Goal: Task Accomplishment & Management: Use online tool/utility

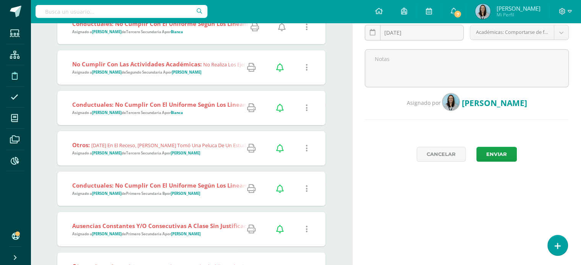
scroll to position [115, 0]
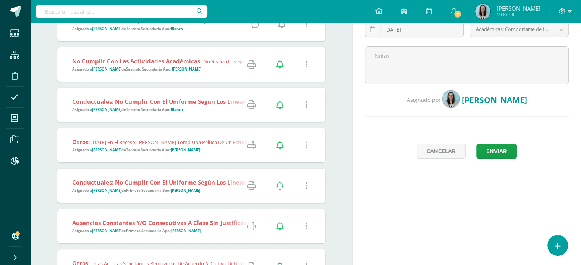
click at [199, 114] on div "Conductuales: No cumplir con el uniforme según los lineamientos establecidos po…" at bounding box center [409, 105] width 704 height 34
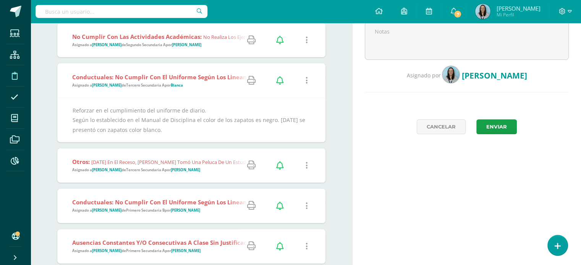
scroll to position [153, 0]
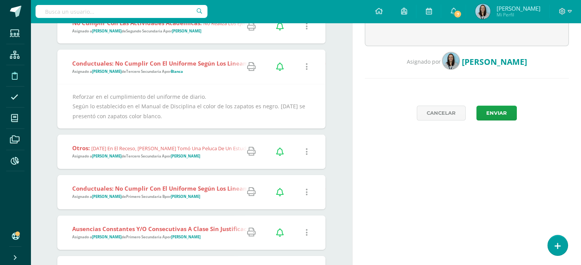
click at [208, 156] on span "Otros: Hoy en el receso, Joshua tomó una peluca de un estudiante de 7o grado, s…" at bounding box center [416, 151] width 689 height 15
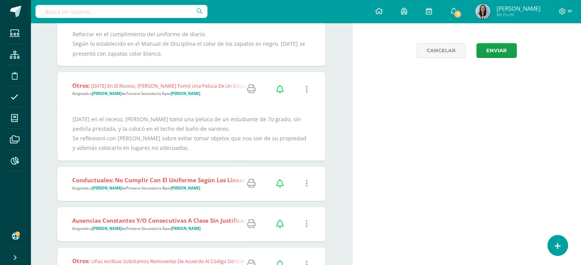
scroll to position [229, 0]
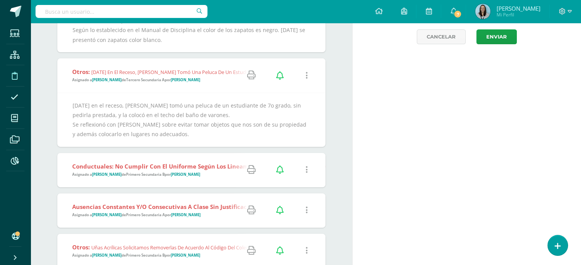
click at [217, 169] on strong "Conductuales: No cumplir con el uniforme según los lineamientos establecidos po…" at bounding box center [206, 167] width 269 height 8
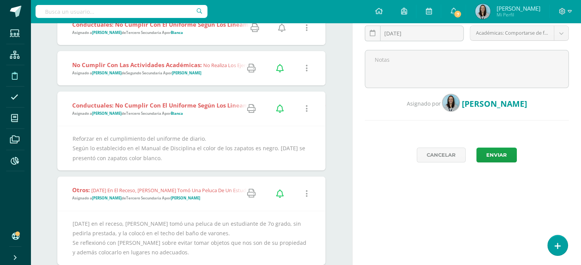
scroll to position [0, 0]
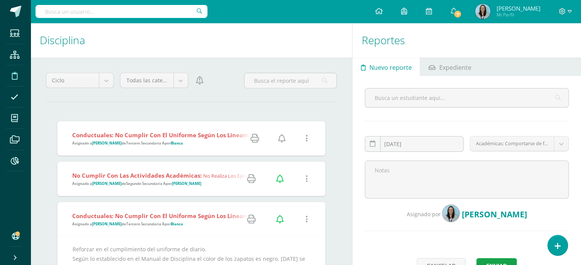
click at [195, 139] on span "Conductuales: No cumplir con el uniforme según los lineamientos establecidos po…" at bounding box center [406, 138] width 668 height 15
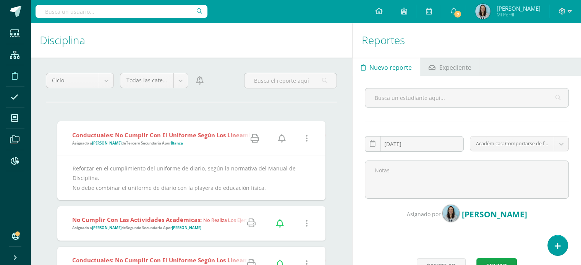
click at [283, 138] on icon at bounding box center [282, 138] width 8 height 8
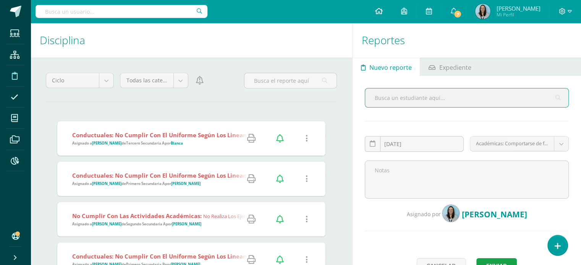
click at [382, 11] on icon at bounding box center [378, 11] width 8 height 7
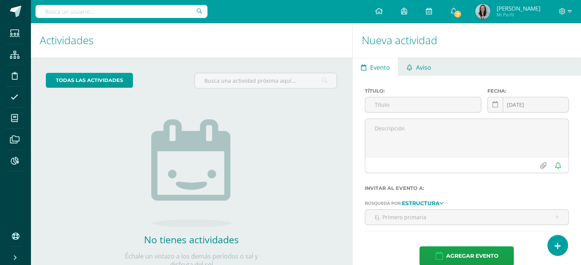
click at [417, 70] on span "Aviso" at bounding box center [423, 67] width 15 height 18
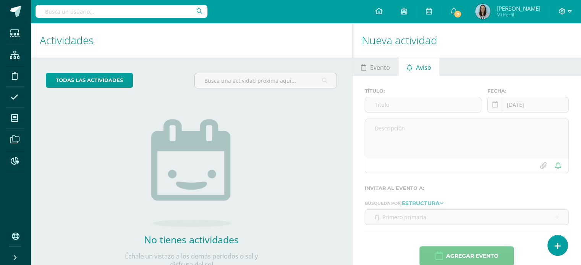
scroll to position [28, 0]
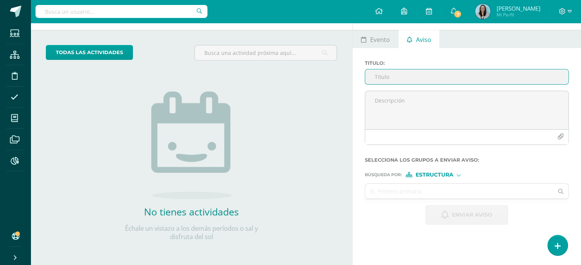
click at [402, 77] on input "Titulo :" at bounding box center [466, 76] width 203 height 15
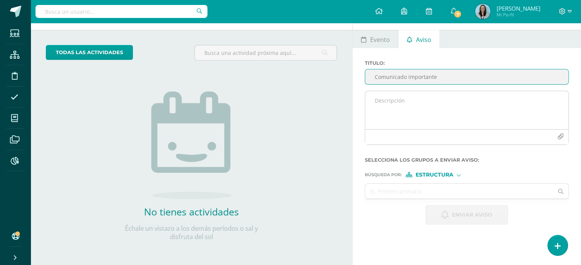
type input "Comunicado importante"
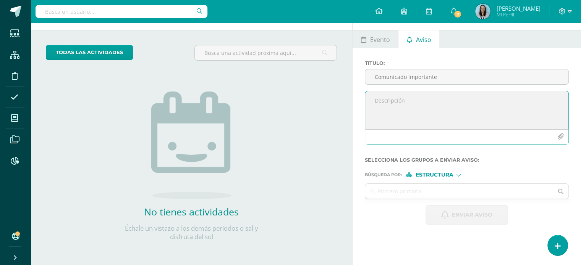
click at [395, 102] on textarea at bounding box center [466, 110] width 203 height 38
type textarea "Estimados padres de familia, Les compartimos información importante para tomarl…"
click at [560, 137] on icon "button" at bounding box center [560, 137] width 6 height 6
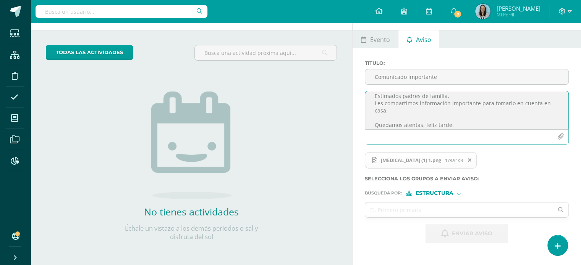
click at [448, 193] on span "Estructura" at bounding box center [434, 193] width 38 height 4
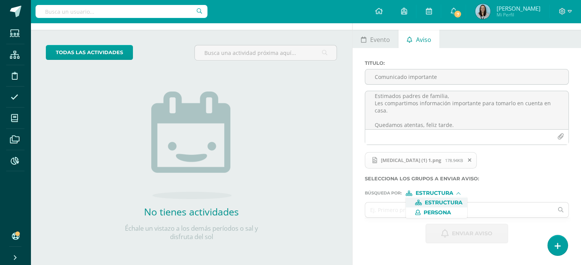
click at [446, 203] on span "Estructura" at bounding box center [443, 203] width 38 height 4
click at [449, 208] on input "text" at bounding box center [459, 210] width 188 height 15
type input "secunda"
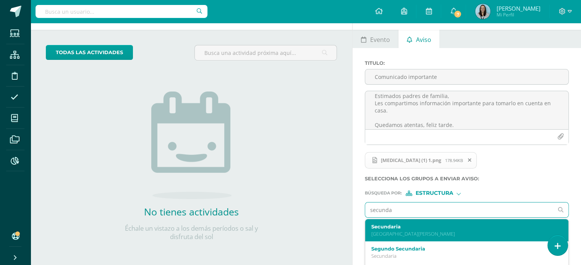
click at [415, 227] on label "Secundaria" at bounding box center [462, 227] width 183 height 6
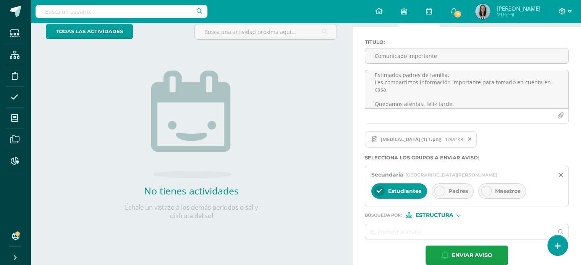
scroll to position [60, 0]
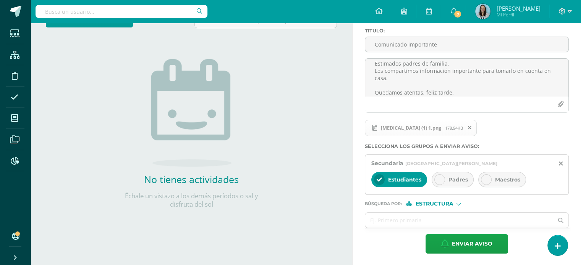
click at [440, 181] on icon at bounding box center [439, 179] width 5 height 5
click at [395, 220] on input "text" at bounding box center [459, 220] width 188 height 15
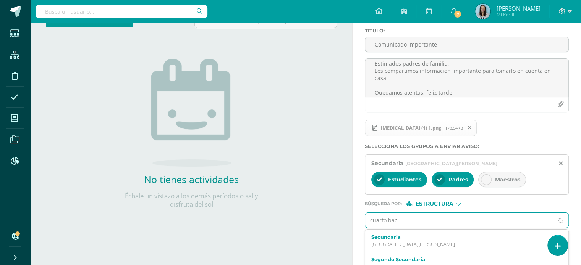
type input "cuarto bach"
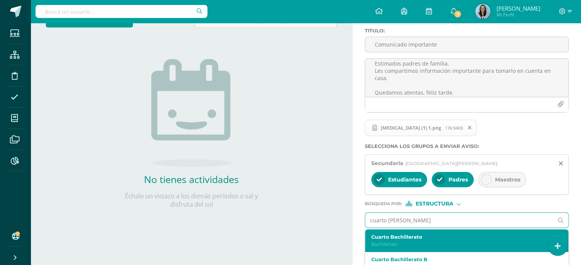
click at [396, 244] on p "Bachillerato" at bounding box center [462, 244] width 183 height 6
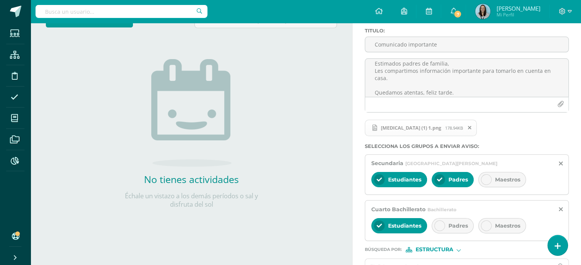
click at [440, 228] on div at bounding box center [439, 226] width 11 height 11
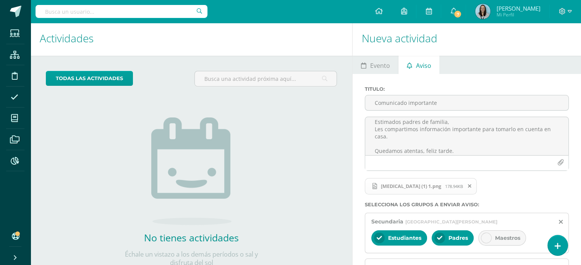
scroll to position [0, 0]
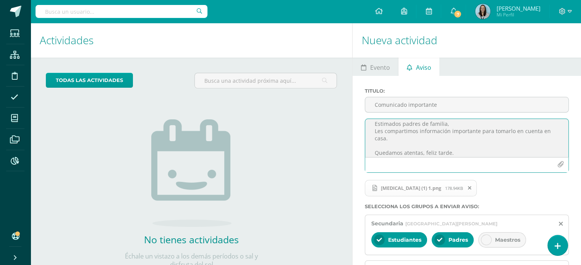
click at [385, 140] on textarea "Estimados padres de familia, Les compartimos información importante para tomarl…" at bounding box center [466, 138] width 203 height 38
click at [431, 145] on textarea "Estimados padres de familia, Les compartimos información importante para tomarl…" at bounding box center [466, 138] width 203 height 38
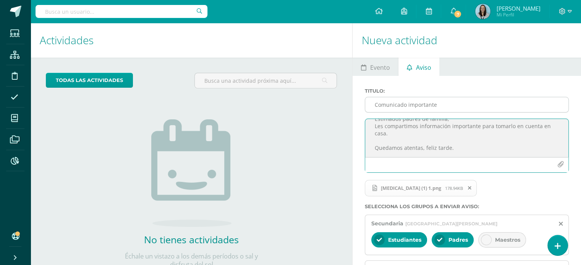
click at [441, 106] on input "Comunicado importante" at bounding box center [466, 104] width 203 height 15
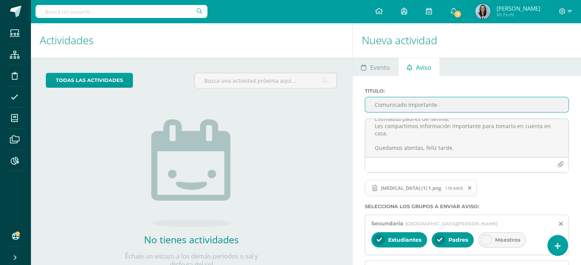
type input "Comunicado importante"
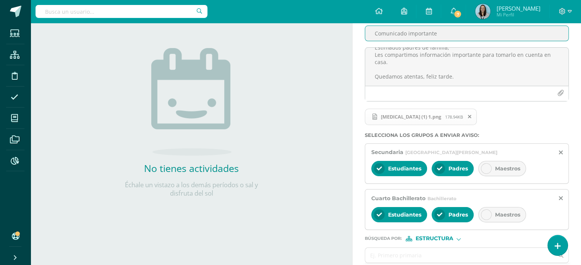
scroll to position [106, 0]
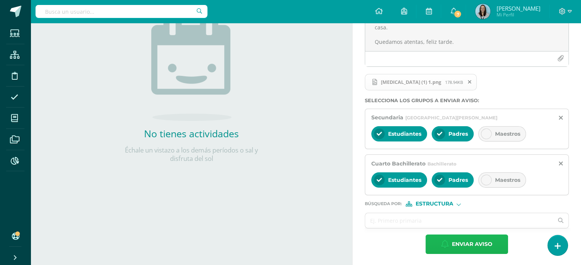
click at [465, 245] on span "Enviar aviso" at bounding box center [472, 244] width 40 height 19
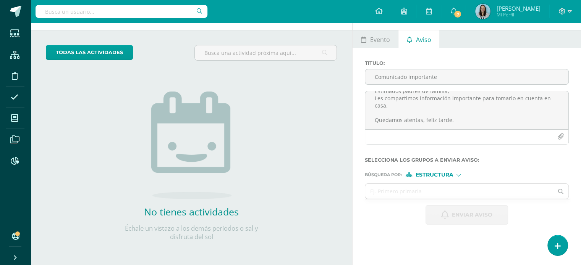
scroll to position [0, 0]
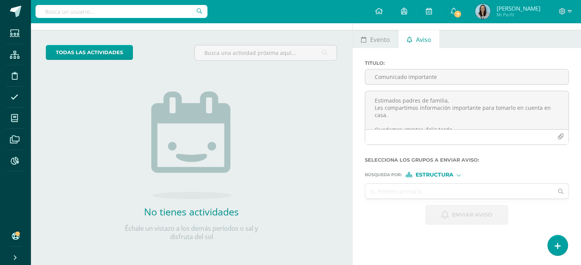
click at [82, 5] on input "text" at bounding box center [121, 11] width 172 height 13
click at [13, 163] on icon at bounding box center [15, 161] width 8 height 8
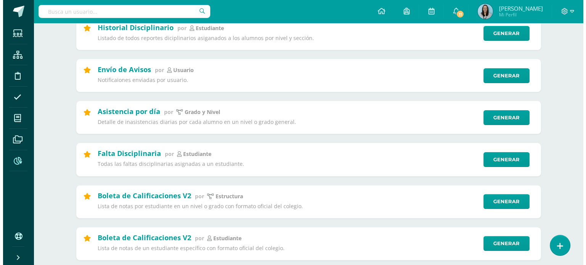
scroll to position [229, 0]
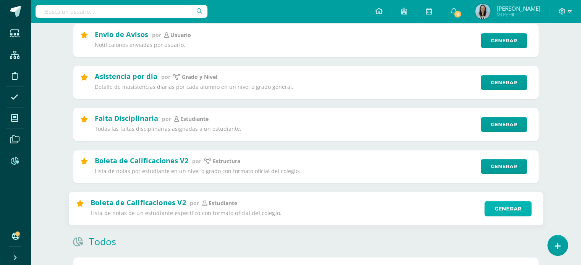
click at [503, 215] on link "Generar" at bounding box center [507, 208] width 47 height 15
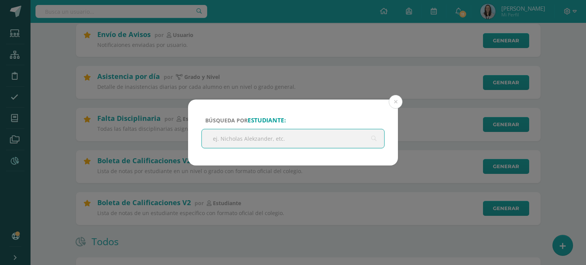
click at [271, 142] on input "text" at bounding box center [293, 138] width 182 height 19
type input "[PERSON_NAME]"
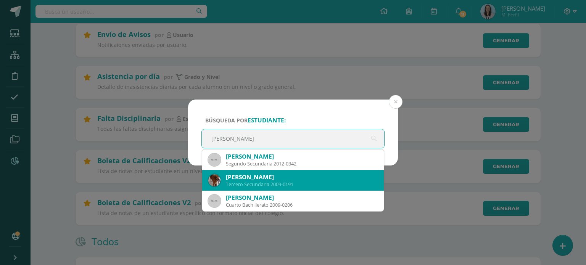
click at [237, 184] on div "Tercero Secundaria 2009-0191" at bounding box center [302, 184] width 152 height 6
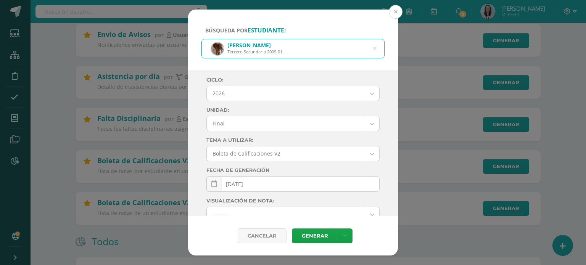
click at [397, 15] on button at bounding box center [396, 12] width 14 height 14
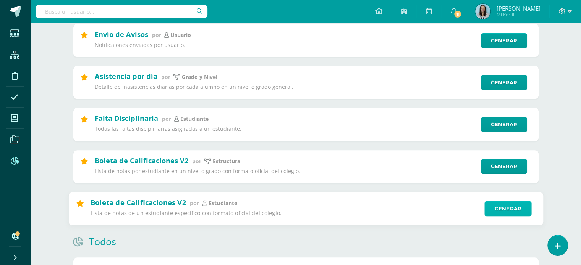
click at [515, 212] on link "Generar" at bounding box center [507, 208] width 47 height 15
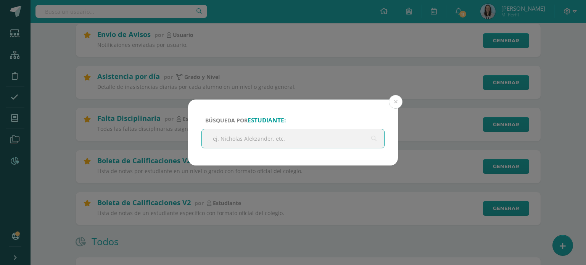
click at [250, 142] on input "text" at bounding box center [293, 138] width 182 height 19
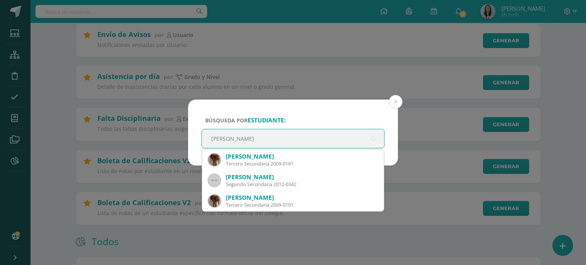
type input "[PERSON_NAME]"
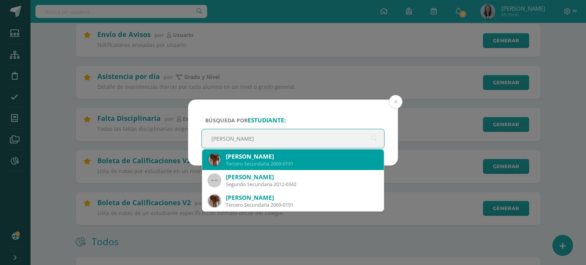
click at [235, 165] on div "Tercero Secundaria 2009-0191" at bounding box center [302, 164] width 152 height 6
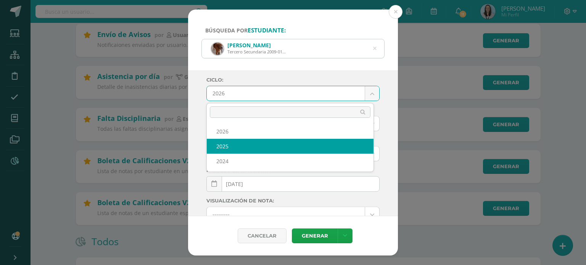
select select "2"
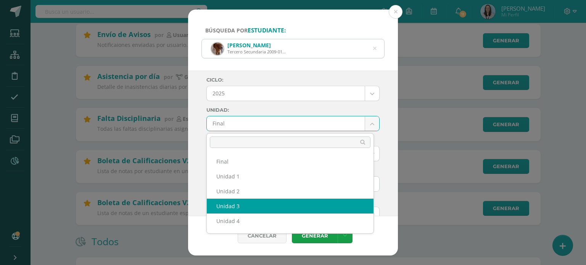
select select "Unidad 3"
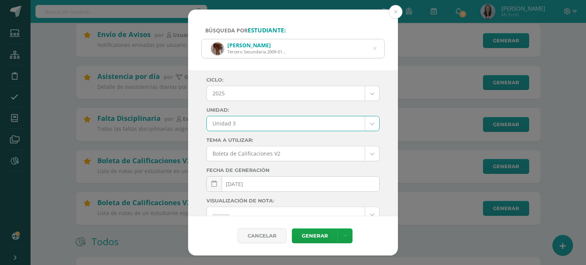
scroll to position [123, 0]
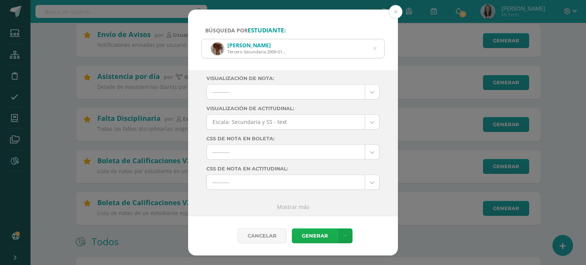
click at [315, 236] on link "Generar" at bounding box center [315, 236] width 46 height 15
click at [375, 50] on icon at bounding box center [374, 48] width 3 height 19
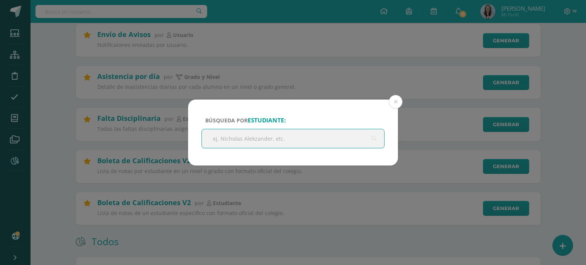
click at [287, 141] on input "text" at bounding box center [293, 138] width 182 height 19
type input "[PERSON_NAME]"
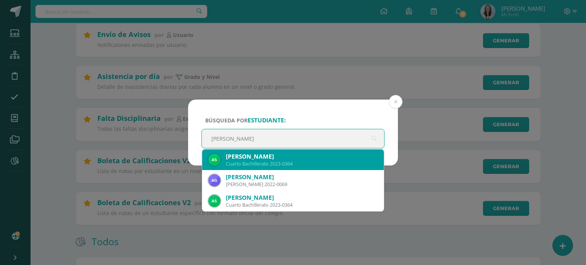
click at [264, 159] on div "[PERSON_NAME]" at bounding box center [302, 157] width 152 height 8
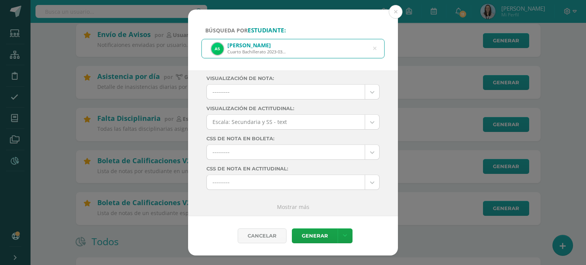
scroll to position [0, 0]
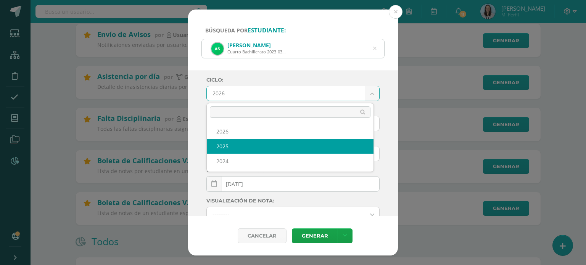
select select "2"
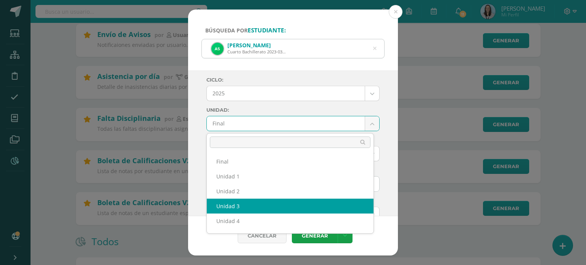
select select "Unidad 3"
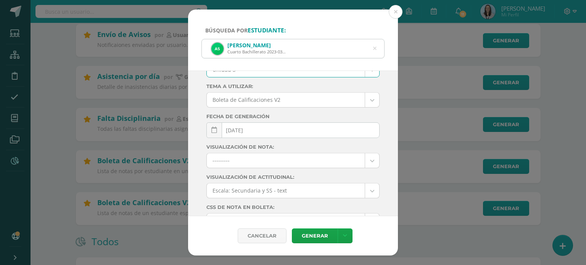
scroll to position [115, 0]
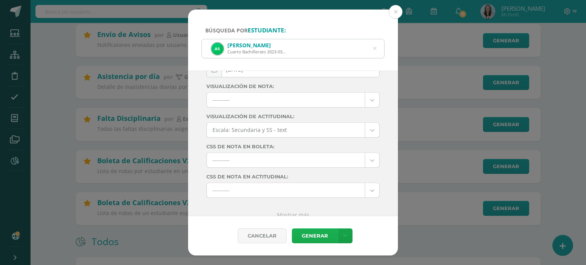
click at [317, 237] on link "Generar" at bounding box center [315, 236] width 46 height 15
